Goal: Check status

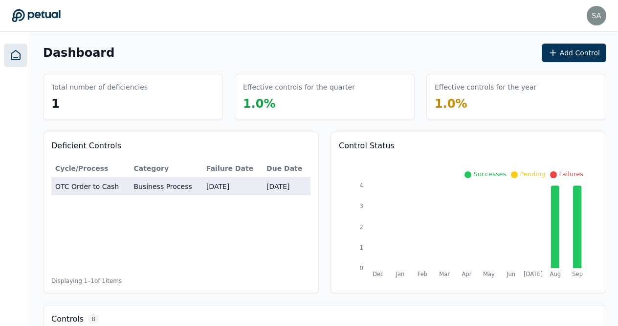
click at [172, 181] on td "Business Process" at bounding box center [166, 186] width 72 height 18
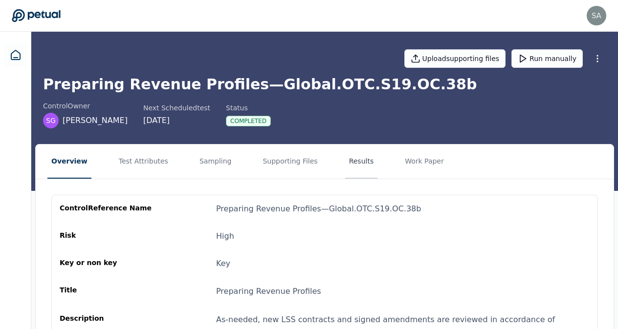
click at [345, 159] on button "Results" at bounding box center [361, 162] width 33 height 34
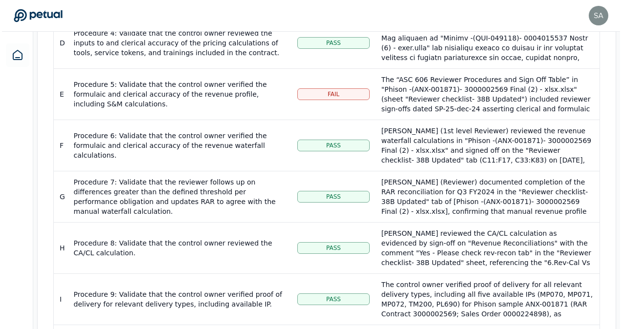
scroll to position [415, 0]
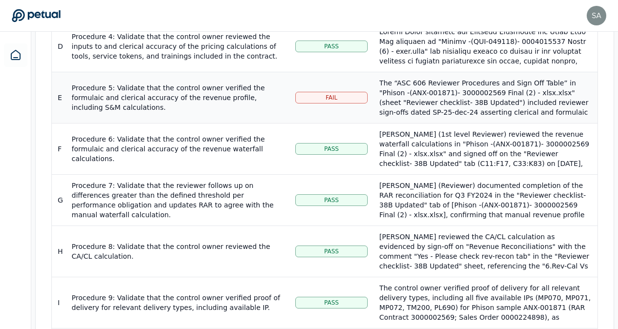
click at [329, 94] on span "Fail" at bounding box center [332, 98] width 12 height 8
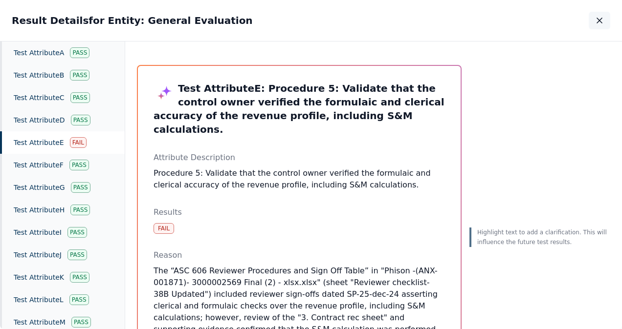
click at [601, 15] on button "button" at bounding box center [600, 21] width 22 height 18
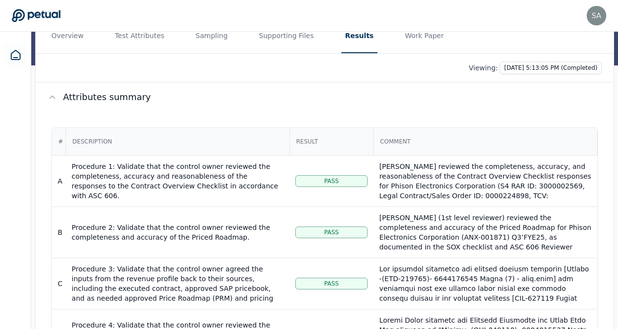
scroll to position [105, 0]
